Goal: Task Accomplishment & Management: Use online tool/utility

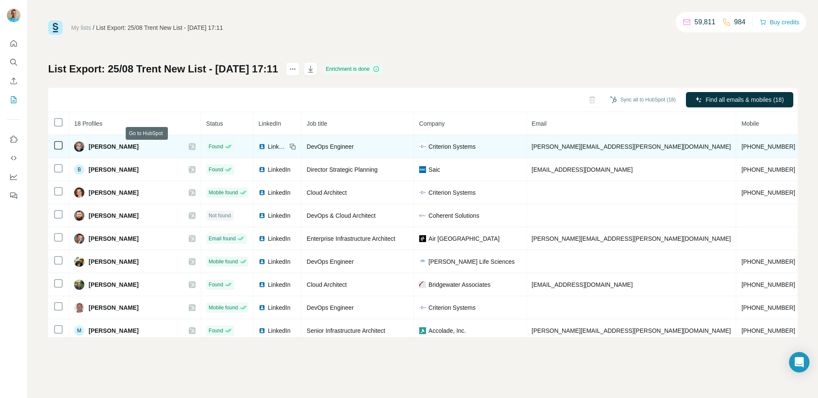
click at [189, 144] on icon at bounding box center [191, 146] width 5 height 5
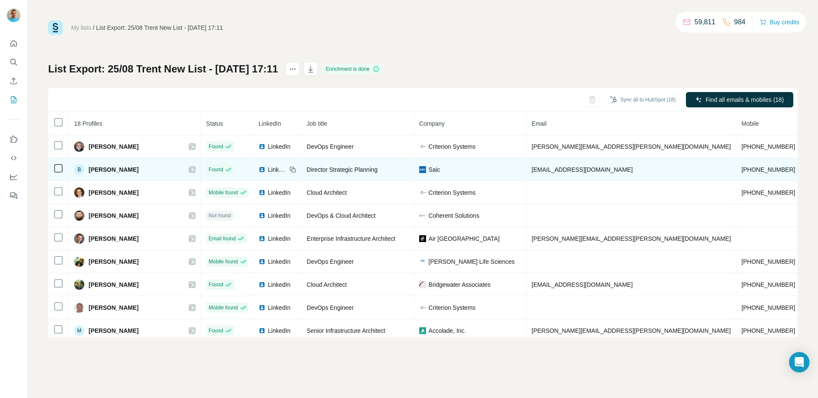
click at [189, 167] on icon at bounding box center [191, 169] width 5 height 7
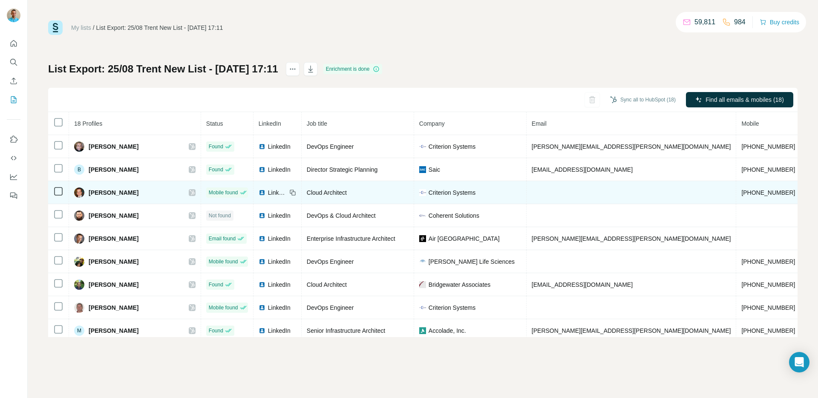
click at [189, 189] on icon at bounding box center [191, 192] width 5 height 7
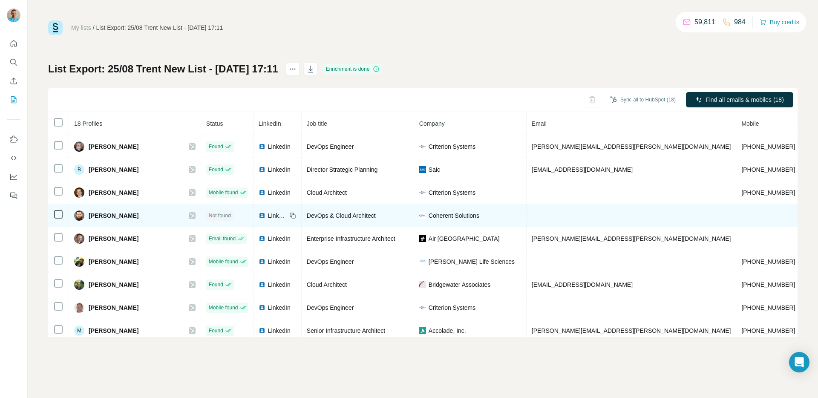
click at [189, 212] on icon at bounding box center [191, 215] width 5 height 7
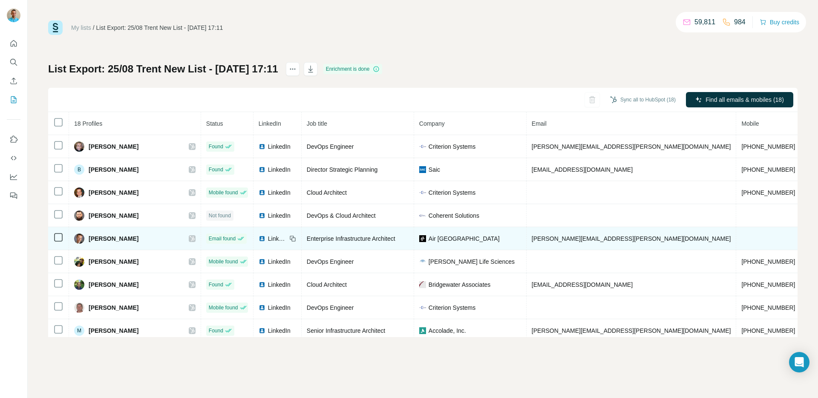
click at [189, 239] on icon at bounding box center [191, 238] width 5 height 7
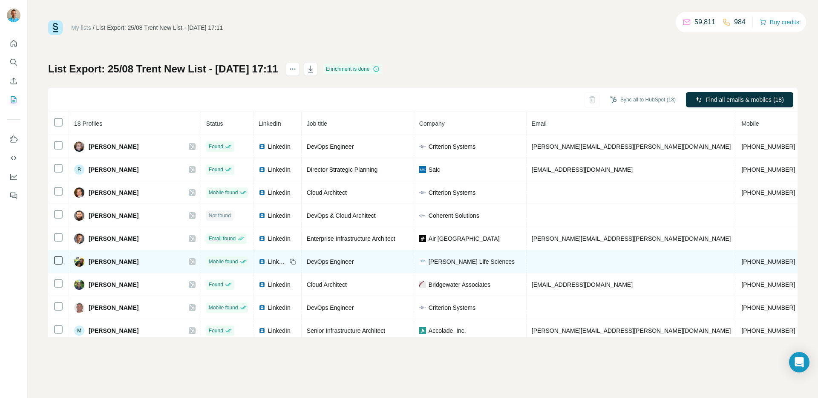
click at [151, 262] on td "[PERSON_NAME]" at bounding box center [135, 261] width 132 height 23
click at [189, 260] on icon at bounding box center [191, 261] width 5 height 7
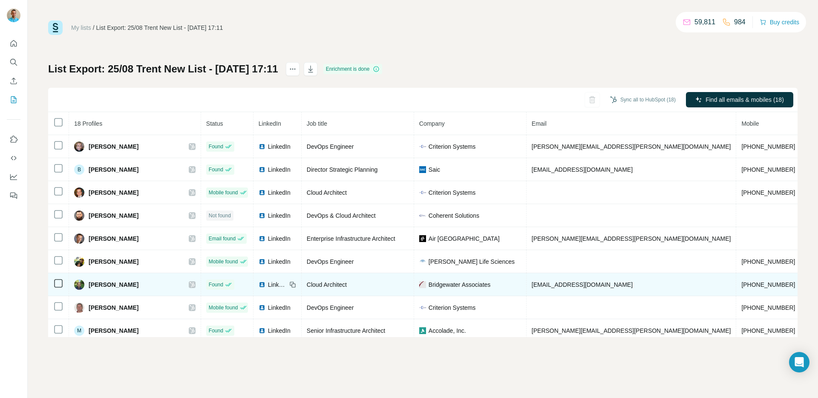
click at [189, 281] on icon at bounding box center [191, 284] width 5 height 7
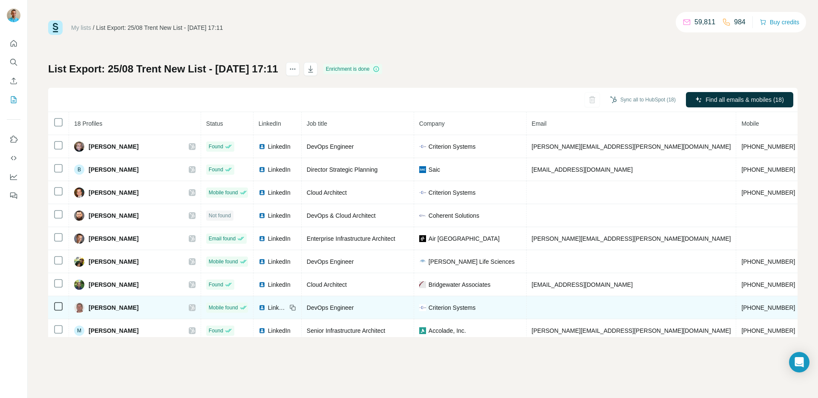
click at [189, 308] on icon at bounding box center [191, 307] width 5 height 7
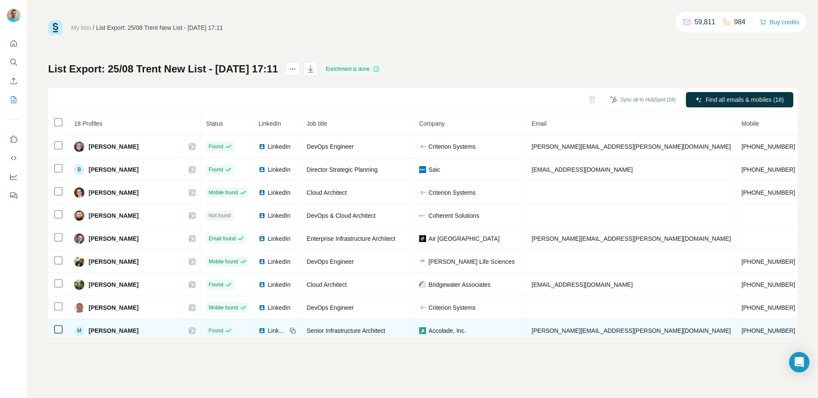
click at [189, 329] on icon at bounding box center [191, 330] width 5 height 7
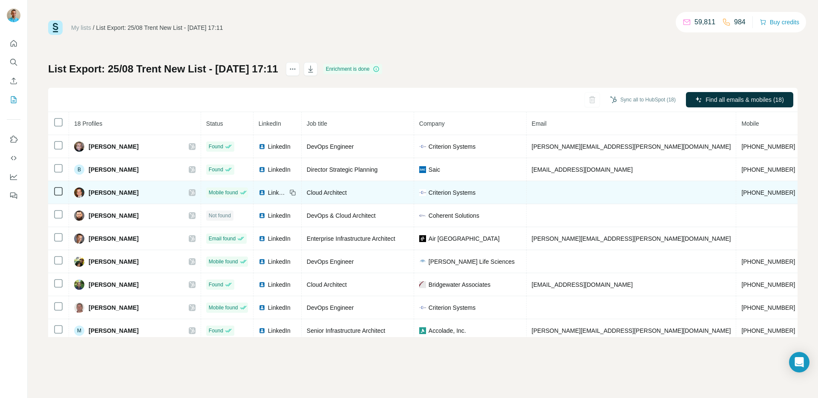
click at [258, 192] on div "LinkedIn" at bounding box center [272, 192] width 28 height 9
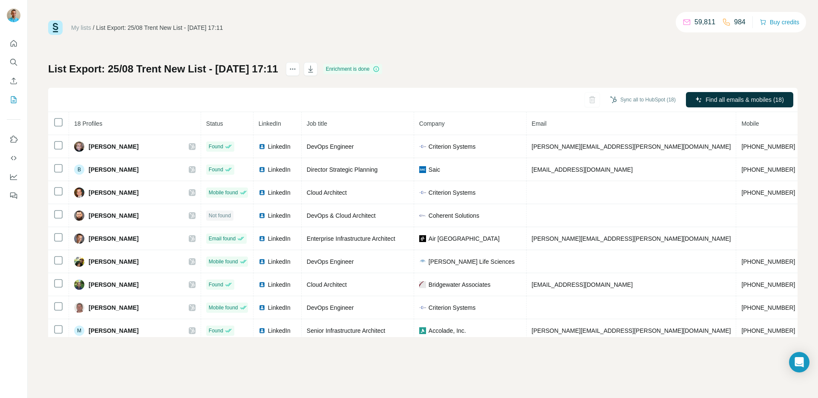
click at [651, 77] on div "List Export: 25/08 Trent New List - 19/08/2025 17:11 Enrichment is done Sync al…" at bounding box center [422, 199] width 749 height 275
click at [638, 99] on button "Sync all to HubSpot (18)" at bounding box center [642, 99] width 77 height 13
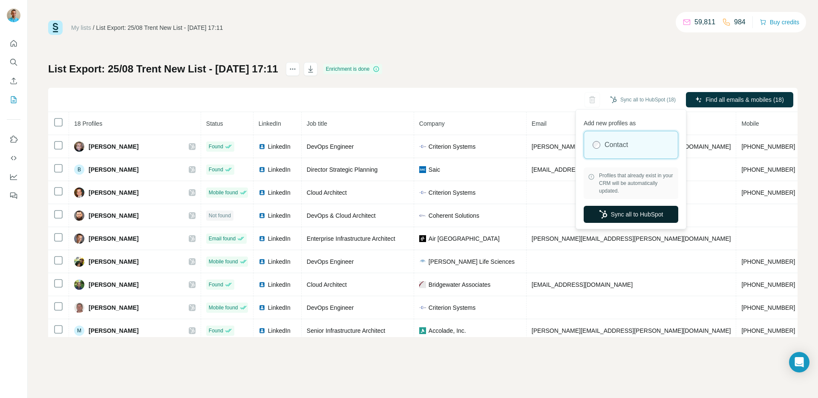
click at [631, 215] on button "Sync all to HubSpot" at bounding box center [630, 214] width 95 height 17
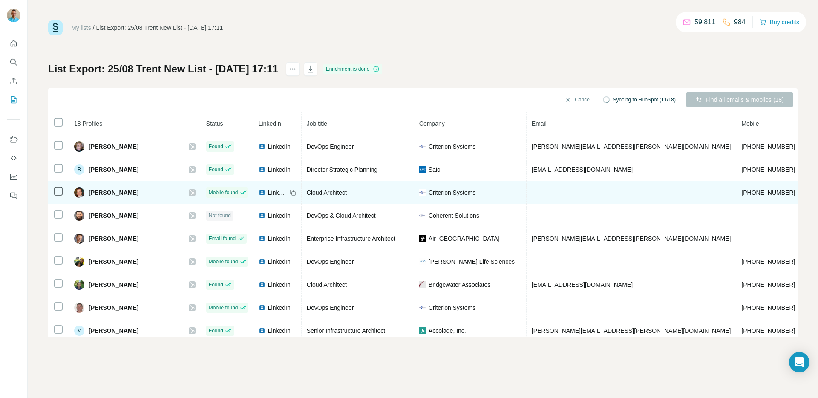
click at [189, 192] on icon at bounding box center [191, 192] width 5 height 7
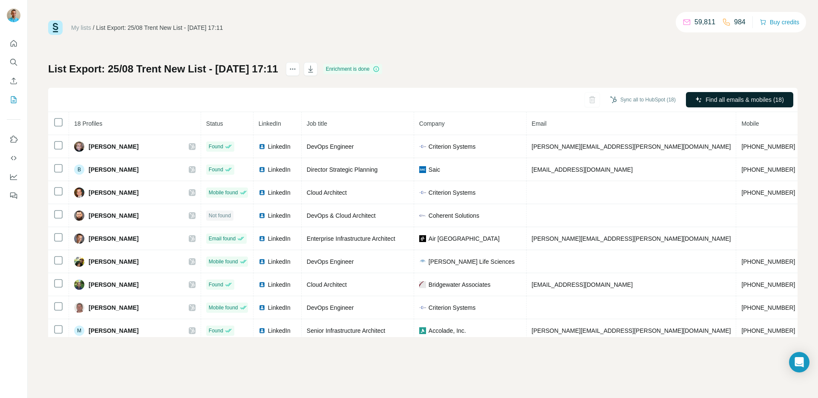
click at [756, 98] on span "Find all emails & mobiles (18)" at bounding box center [744, 99] width 78 height 9
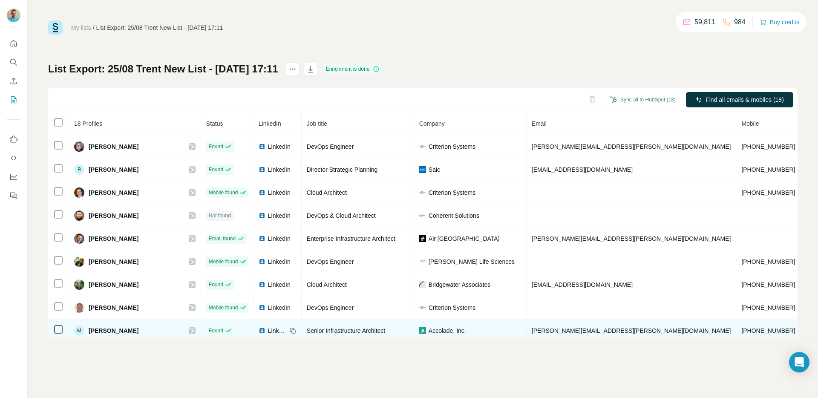
click at [268, 330] on span "LinkedIn" at bounding box center [277, 330] width 19 height 9
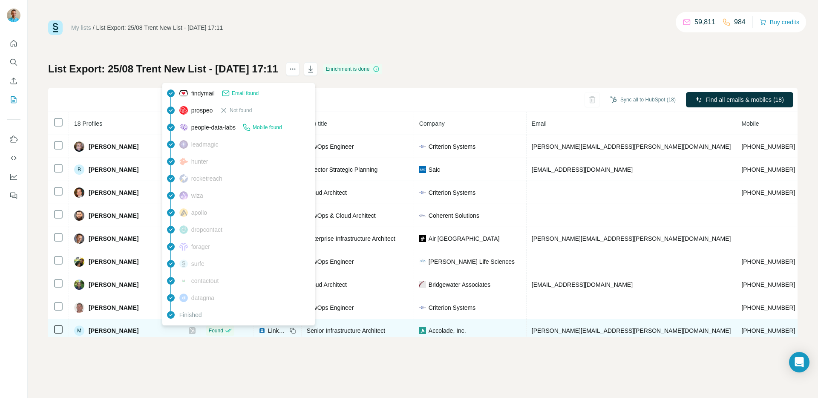
click at [209, 330] on span "Found" at bounding box center [216, 331] width 14 height 8
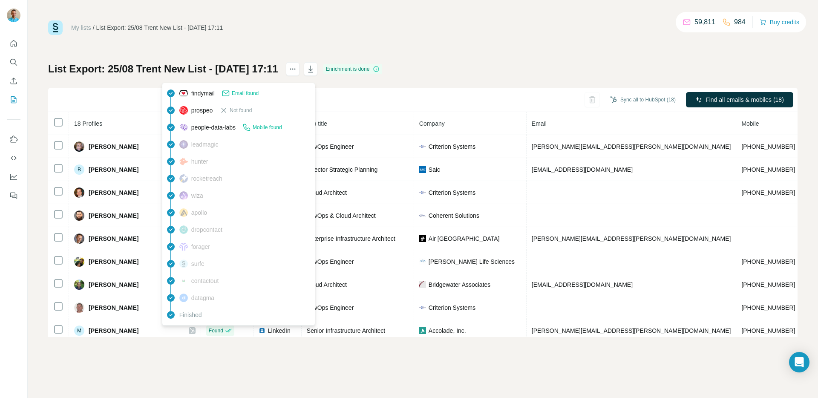
click at [543, 349] on div "My lists / List Export: 25/08 Trent New List - 19/08/2025 17:11 59,811 984 Buy …" at bounding box center [423, 199] width 790 height 398
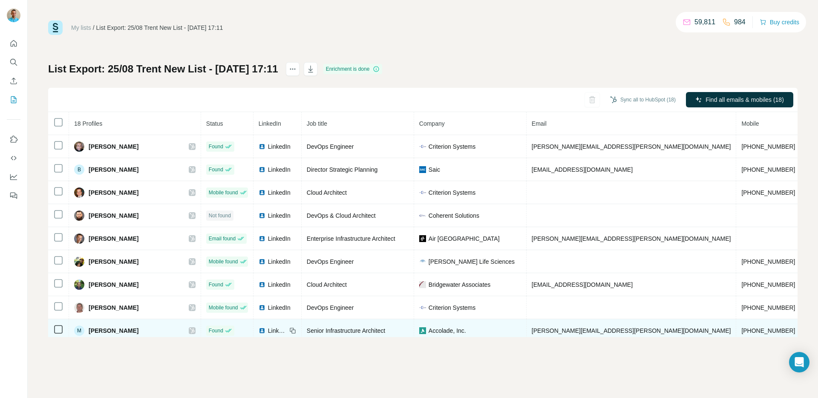
click at [100, 331] on span "[PERSON_NAME]" at bounding box center [114, 330] width 50 height 9
click at [189, 331] on icon at bounding box center [191, 330] width 5 height 5
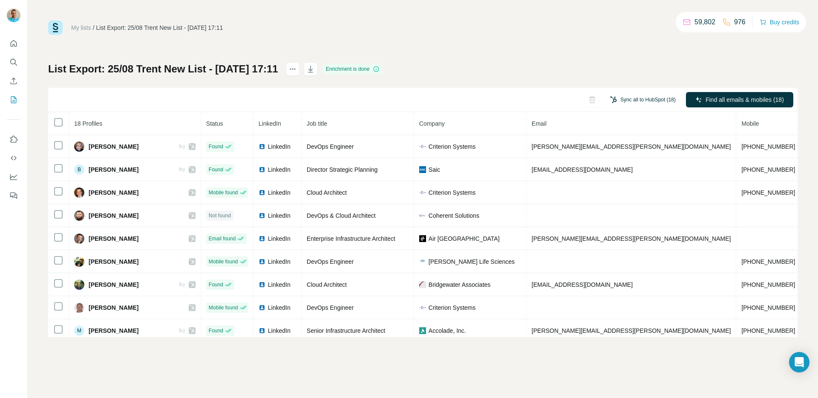
click at [653, 101] on button "Sync all to HubSpot (18)" at bounding box center [642, 99] width 77 height 13
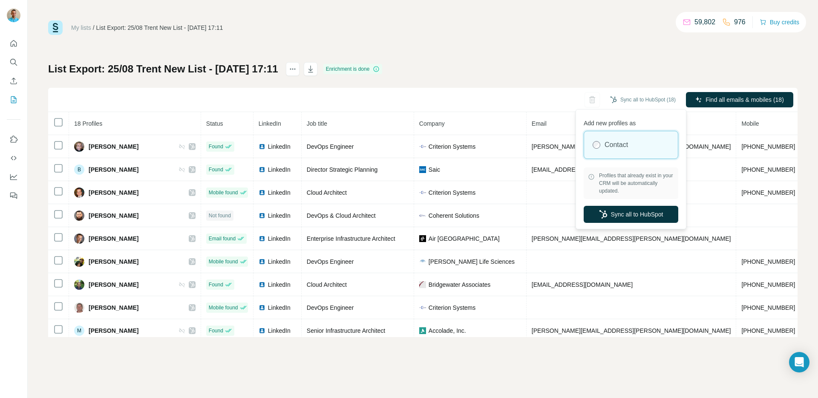
click at [646, 79] on div "List Export: 25/08 Trent New List - 19/08/2025 17:11 Enrichment is done Sync al…" at bounding box center [422, 199] width 749 height 275
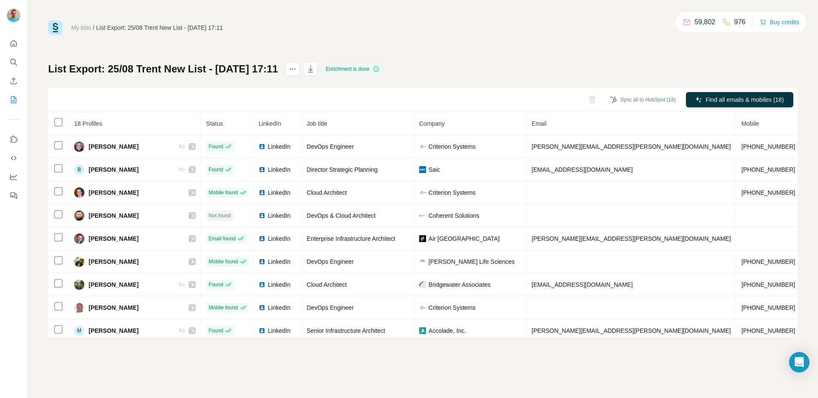
click at [736, 91] on div "Sync all to HubSpot (18) Find all emails & mobiles (18)" at bounding box center [422, 100] width 749 height 24
click at [736, 92] on div "Sync all to HubSpot (18) Find all emails & mobiles (18)" at bounding box center [422, 100] width 749 height 24
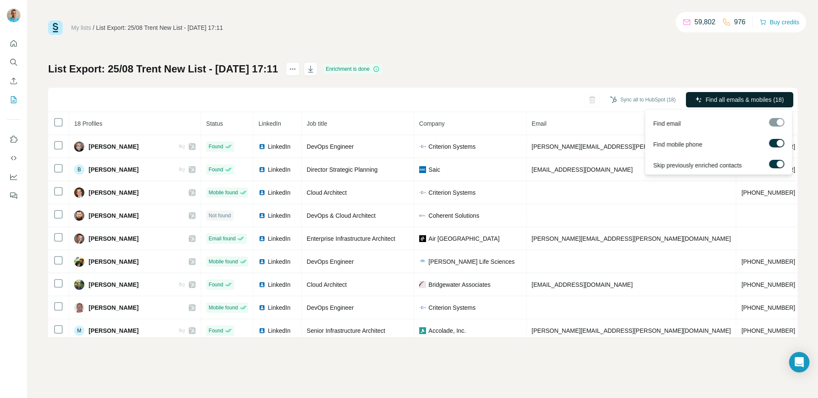
click at [735, 97] on span "Find all emails & mobiles (18)" at bounding box center [744, 99] width 78 height 9
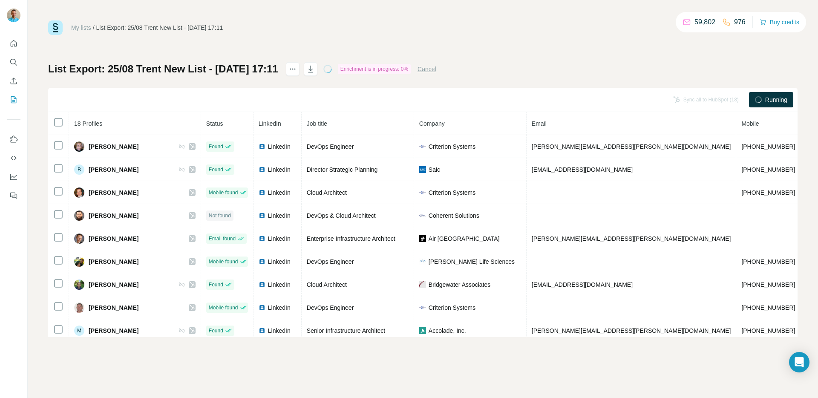
click at [737, 99] on div "Sync all to HubSpot (18)" at bounding box center [705, 99] width 77 height 15
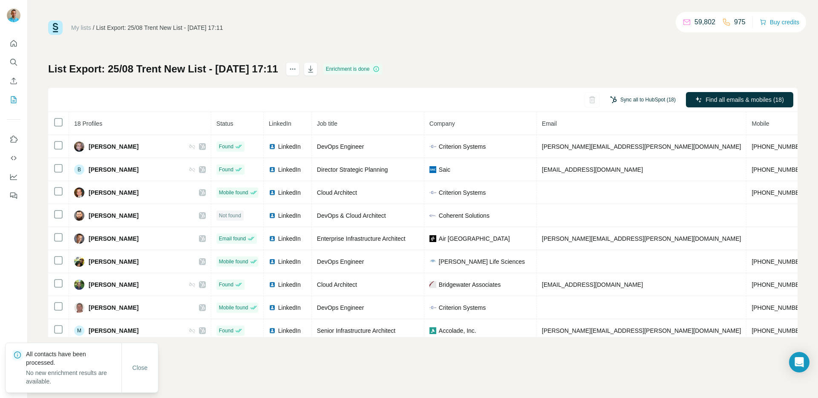
click at [644, 97] on button "Sync all to HubSpot (18)" at bounding box center [642, 99] width 77 height 13
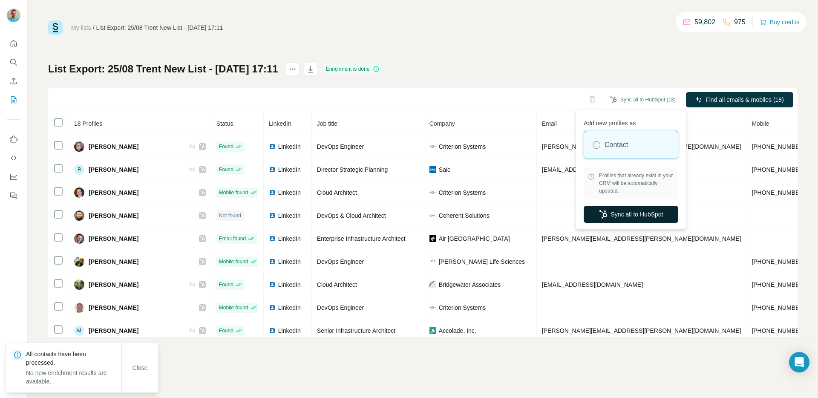
click at [631, 215] on button "Sync all to HubSpot" at bounding box center [630, 214] width 95 height 17
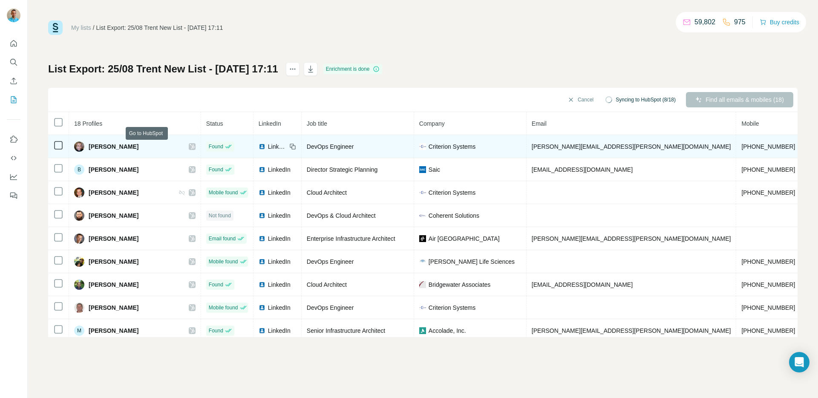
click at [189, 146] on icon at bounding box center [191, 146] width 5 height 5
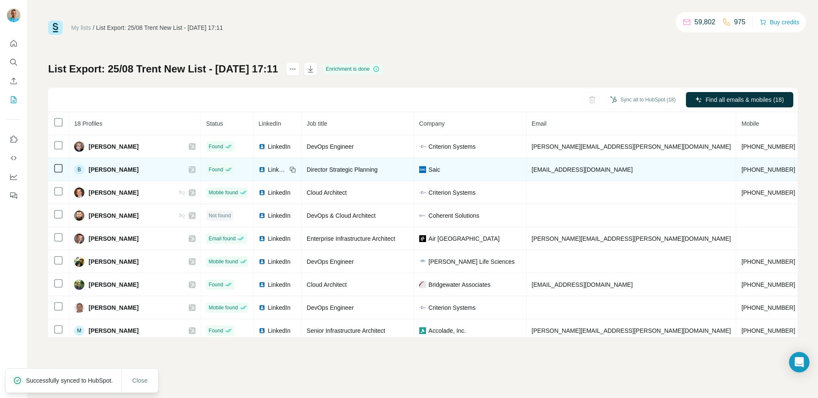
click at [148, 169] on div "B Bob Coxe" at bounding box center [134, 169] width 121 height 10
click at [189, 169] on icon at bounding box center [191, 169] width 5 height 5
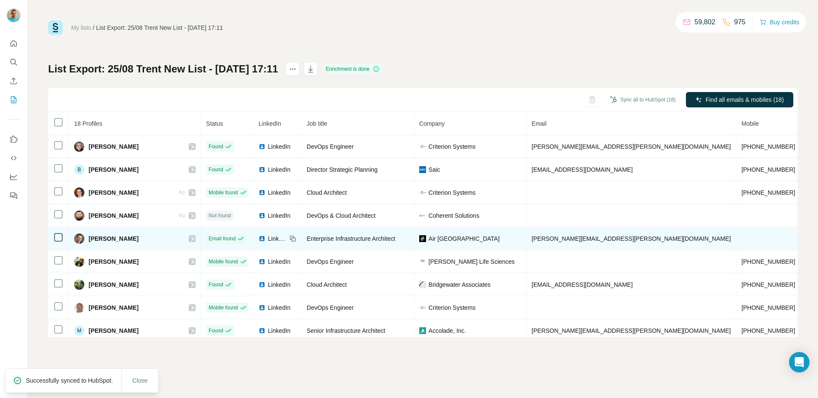
click at [189, 237] on icon at bounding box center [191, 238] width 5 height 7
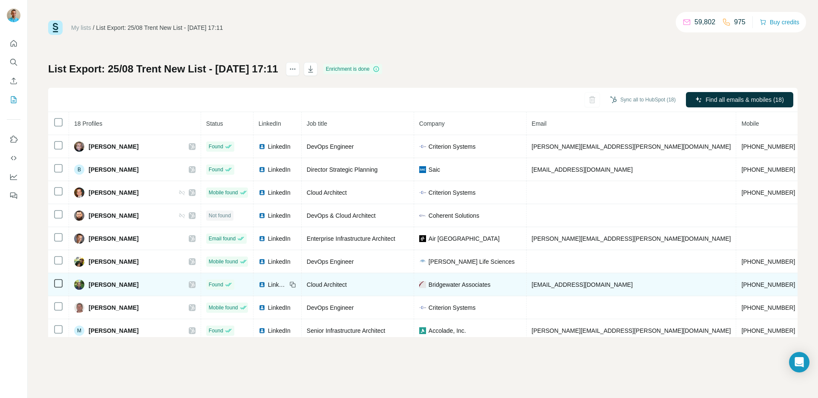
click at [189, 282] on icon at bounding box center [191, 284] width 5 height 7
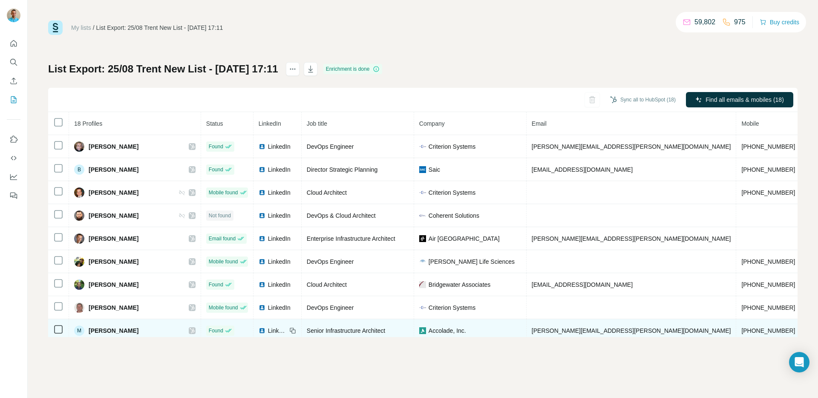
click at [189, 331] on icon at bounding box center [191, 330] width 5 height 7
